Goal: Task Accomplishment & Management: Manage account settings

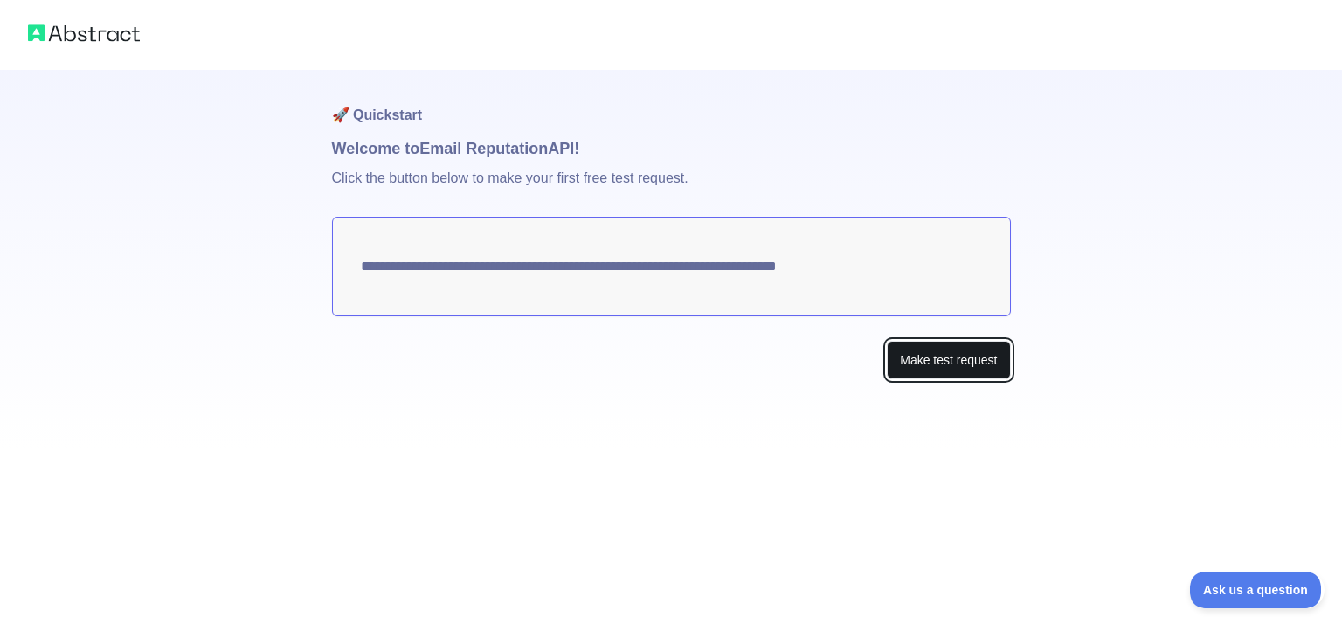
click at [957, 369] on button "Make test request" at bounding box center [948, 360] width 123 height 39
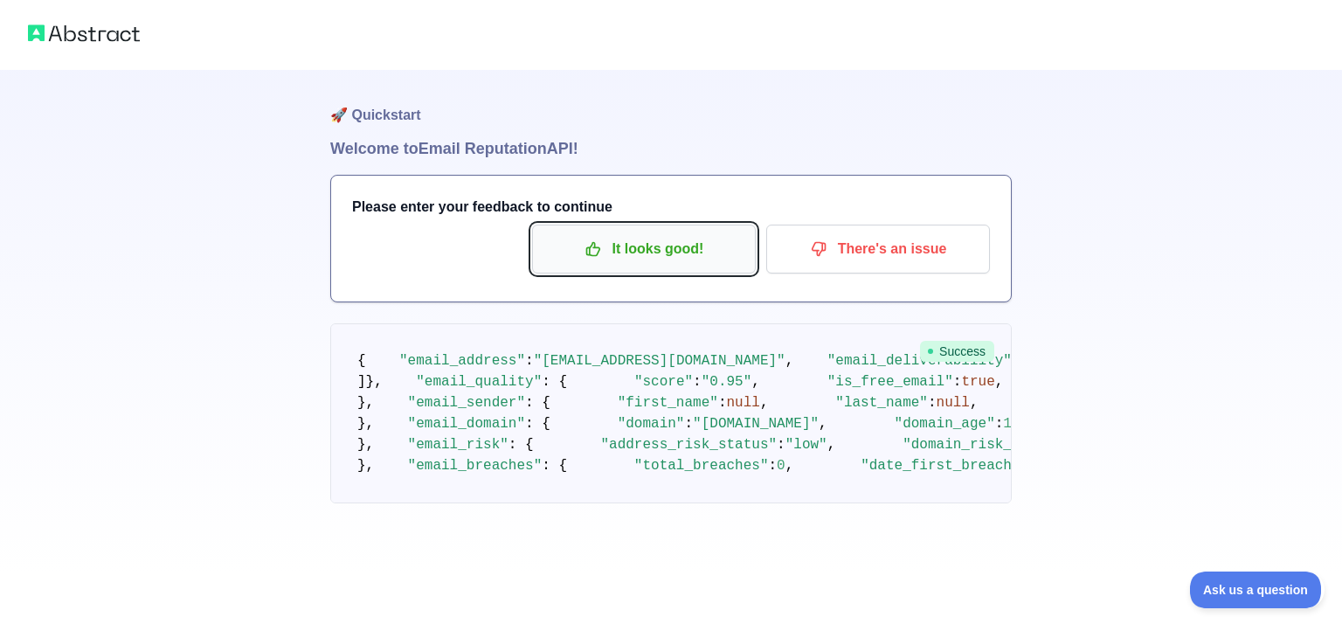
click at [688, 251] on p "It looks good!" at bounding box center [644, 249] width 198 height 30
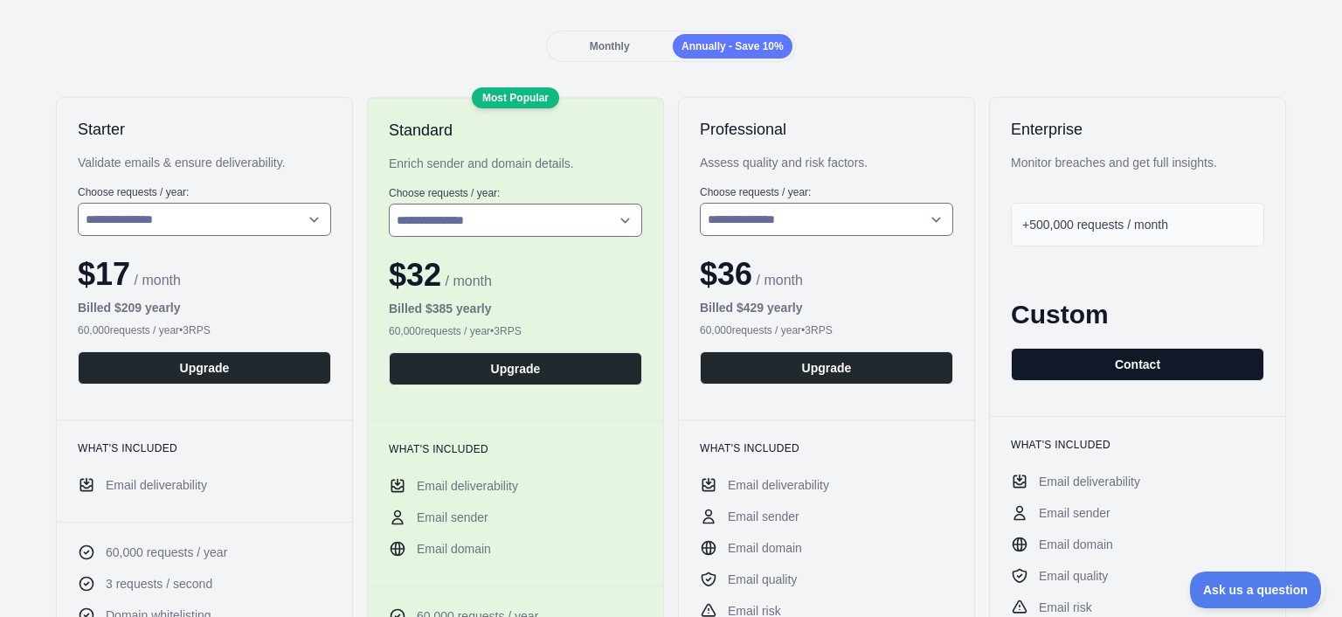
scroll to position [113, 0]
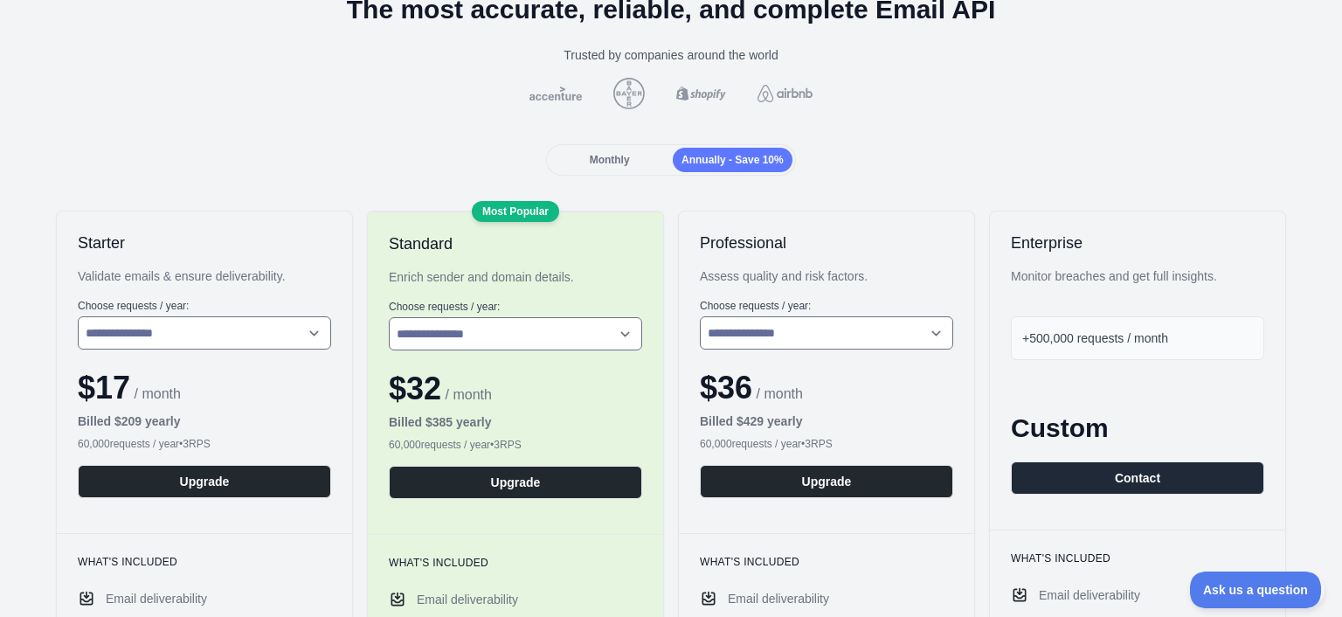
click at [1085, 328] on div "+500,000 requests / month" at bounding box center [1137, 338] width 253 height 44
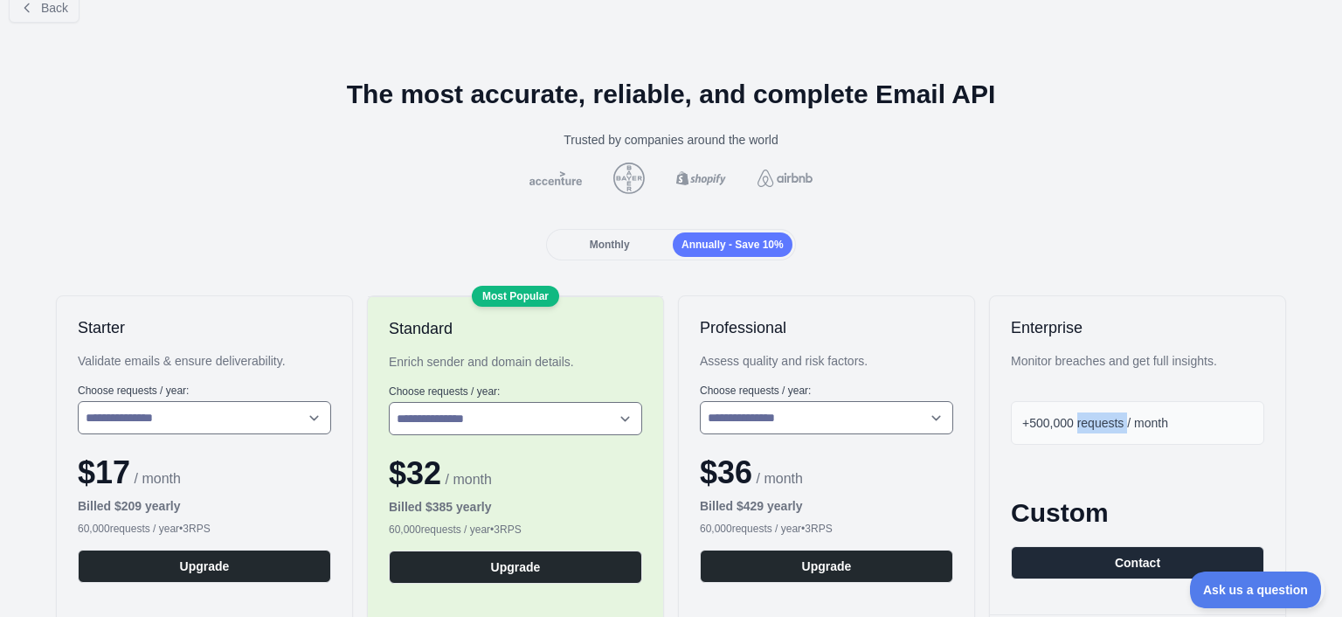
scroll to position [0, 0]
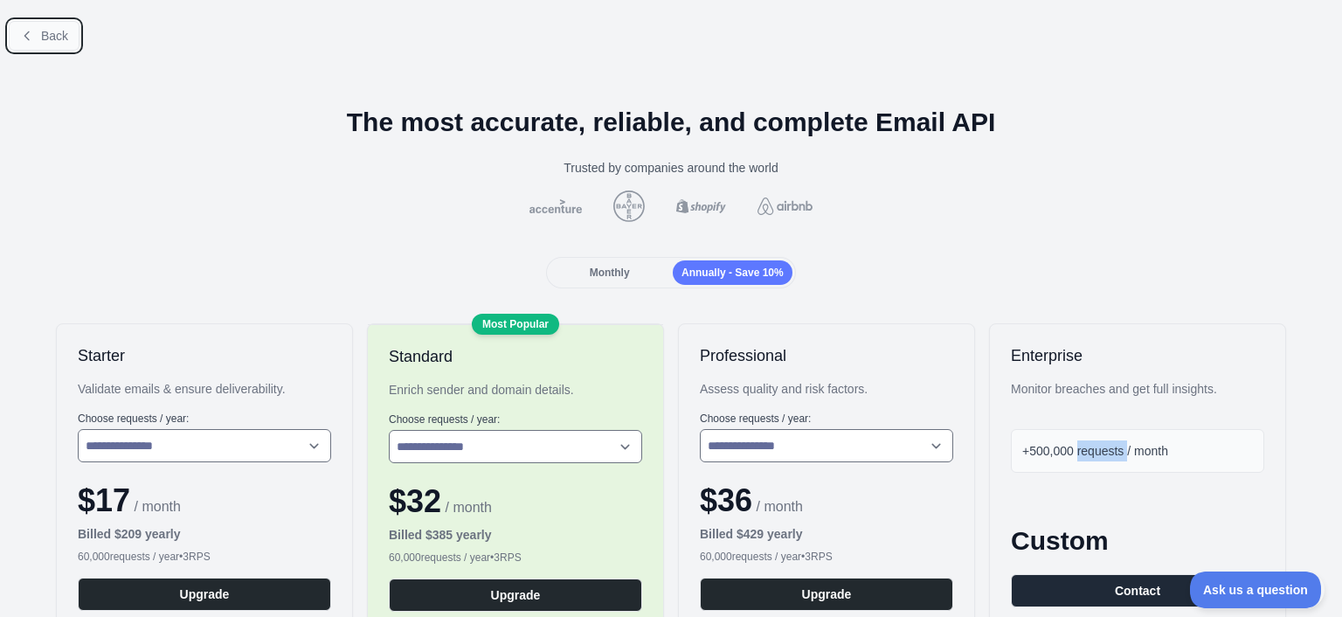
click at [45, 36] on span "Back" at bounding box center [54, 36] width 27 height 14
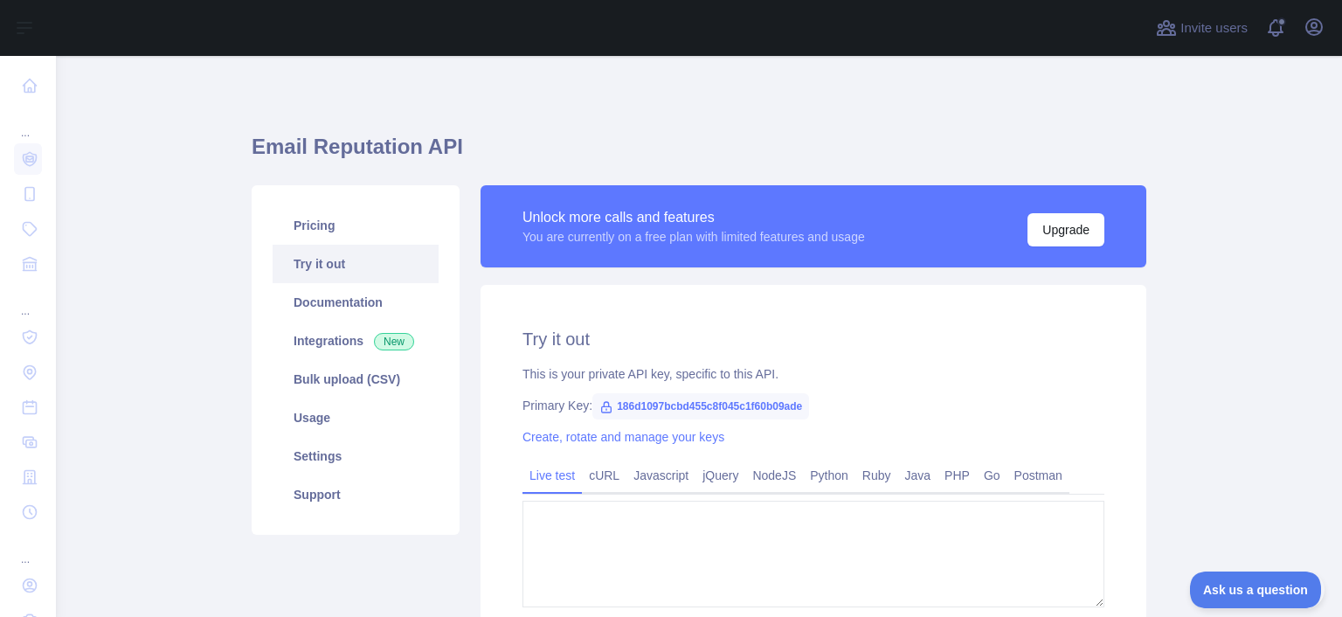
type textarea "**********"
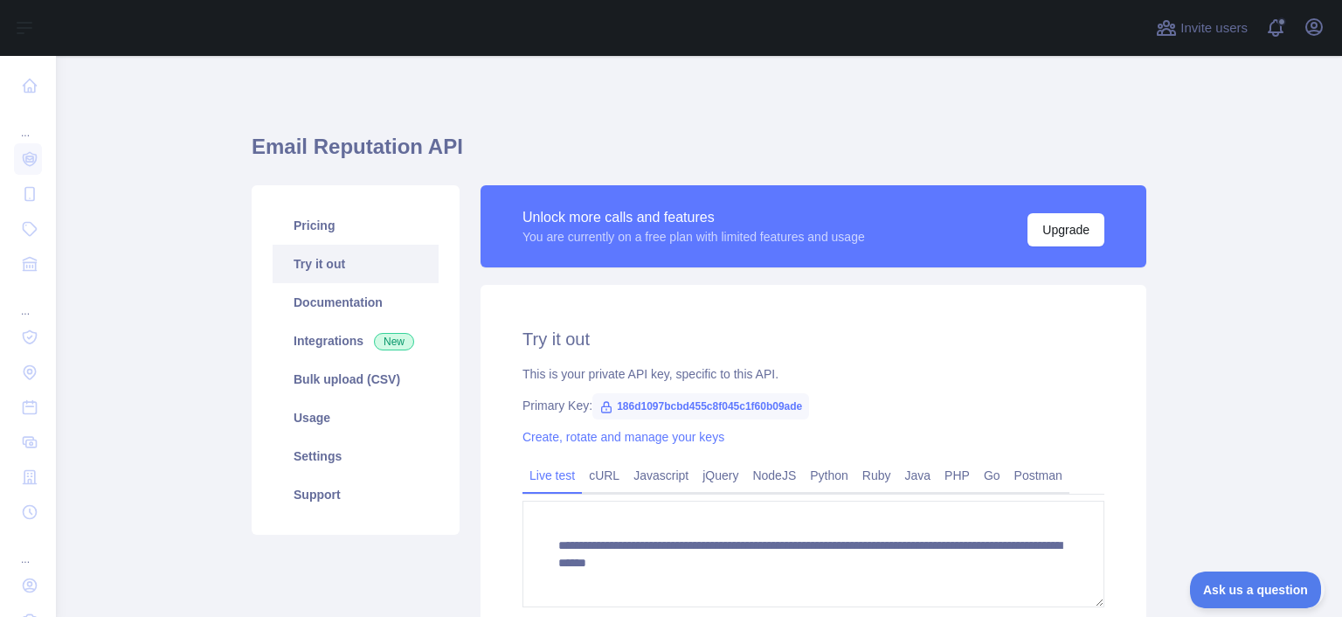
click at [1341, 30] on div "Invite users View notifications Open user menu" at bounding box center [699, 28] width 1286 height 56
click at [1328, 28] on button "Open user menu" at bounding box center [1314, 27] width 28 height 28
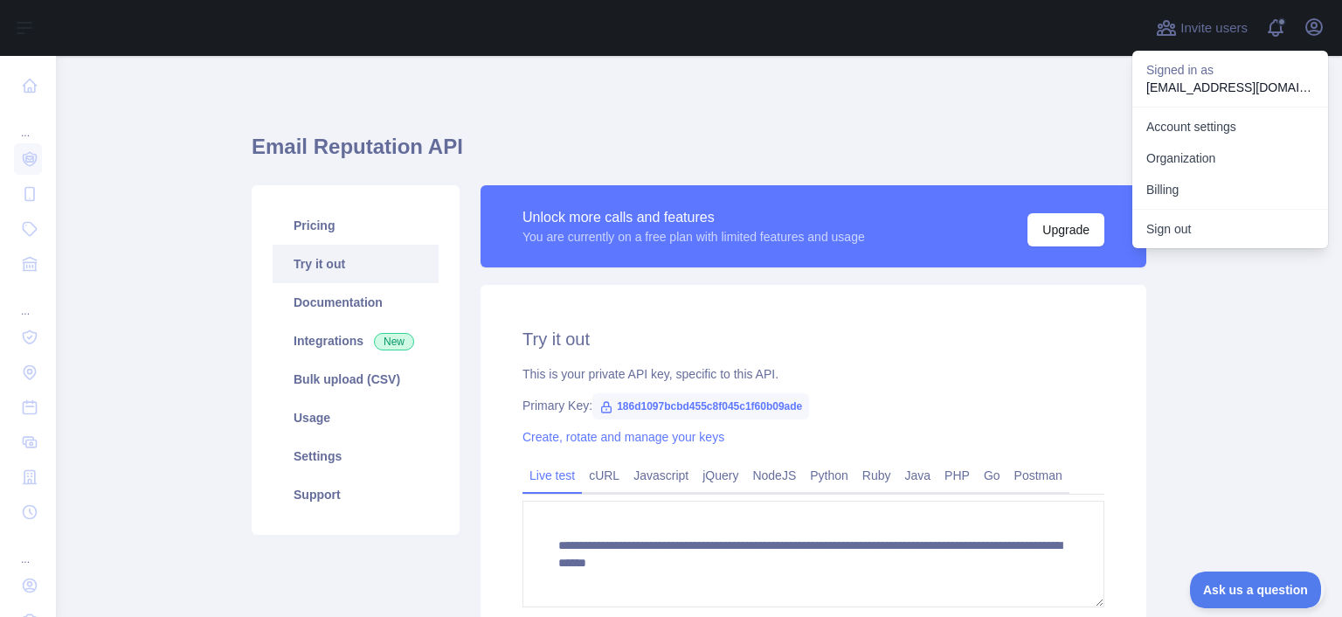
click at [1222, 69] on p "Signed in as" at bounding box center [1231, 69] width 168 height 17
click at [1211, 79] on p "eservicesnetworkseo1@gmail.com" at bounding box center [1231, 87] width 168 height 17
click at [1190, 128] on link "Account settings" at bounding box center [1231, 126] width 196 height 31
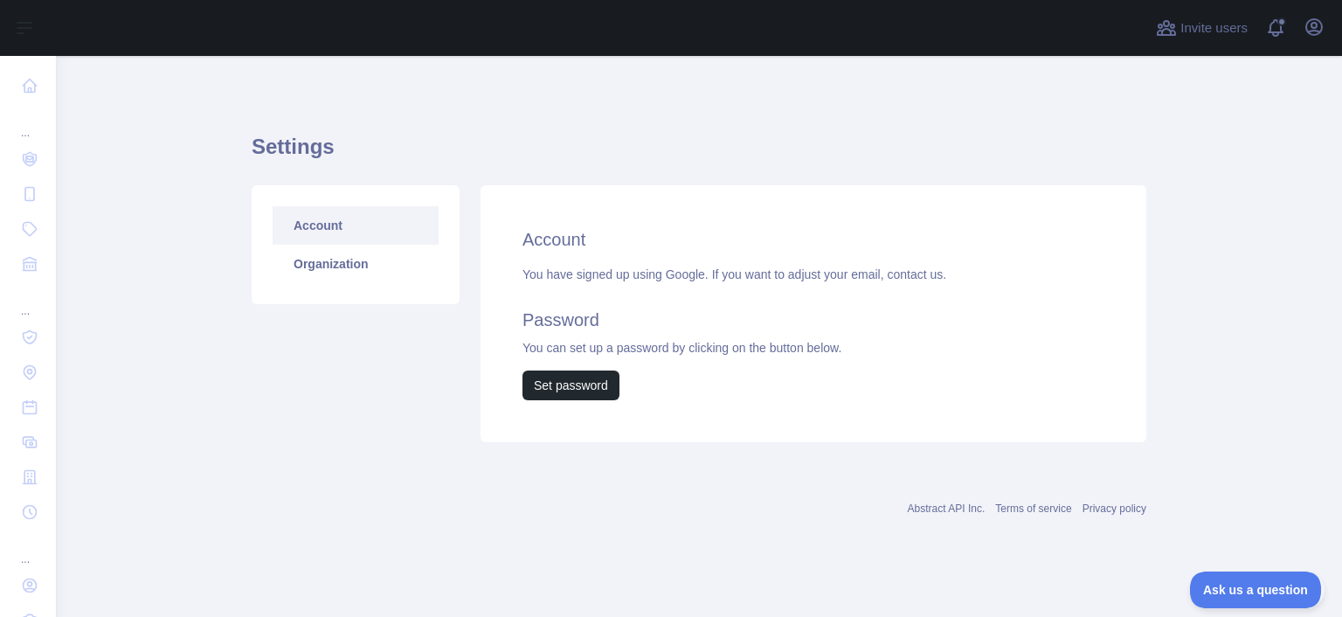
click at [552, 268] on div "You have signed up using Google. If you want to adjust your email, contact us. …" at bounding box center [814, 333] width 582 height 135
click at [564, 351] on div "You have signed up using Google. If you want to adjust your email, contact us. …" at bounding box center [814, 333] width 582 height 135
click at [1324, 21] on icon "button" at bounding box center [1314, 27] width 21 height 21
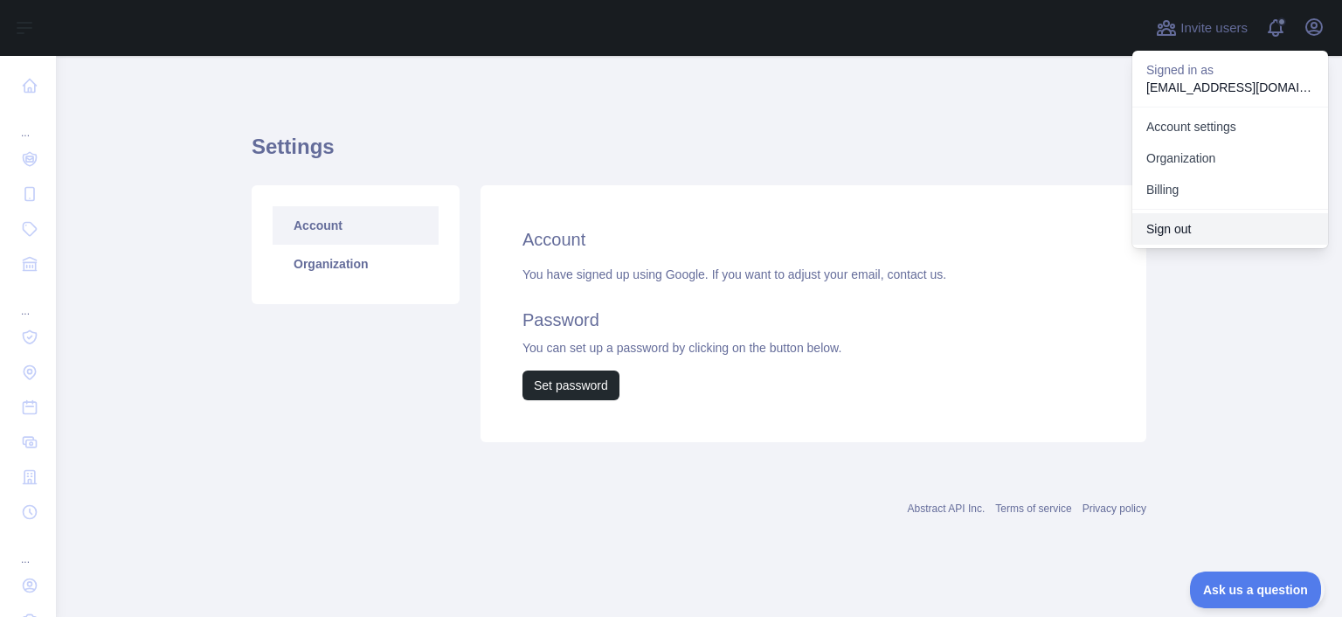
click at [1215, 222] on button "Sign out" at bounding box center [1231, 228] width 196 height 31
